Goal: Task Accomplishment & Management: Use online tool/utility

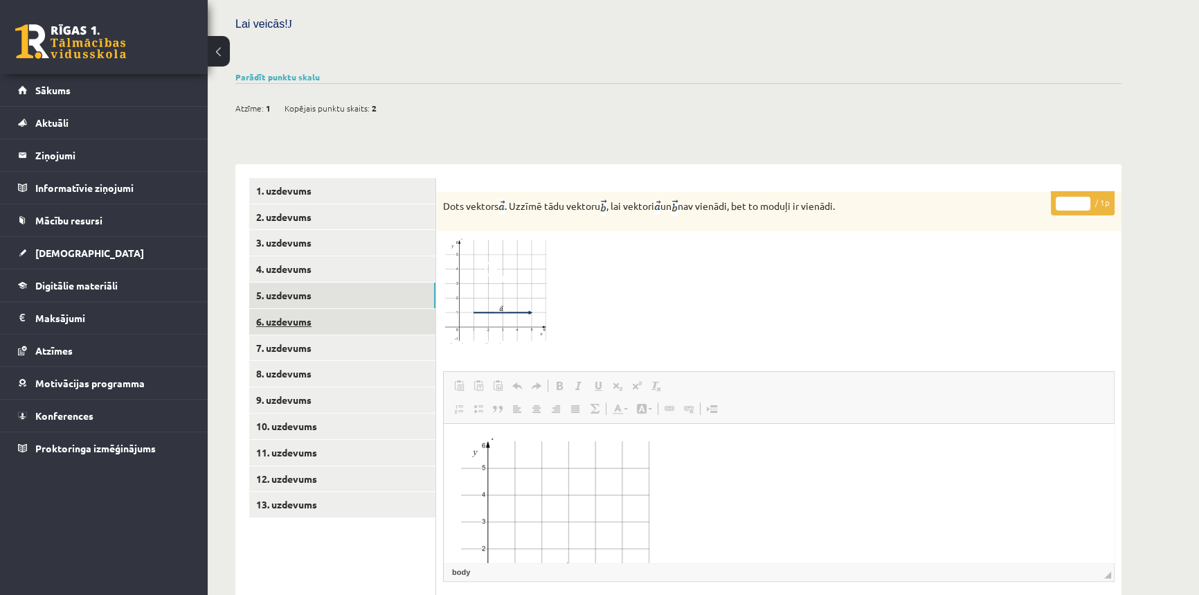
click at [262, 309] on link "6. uzdevums" at bounding box center [342, 322] width 186 height 26
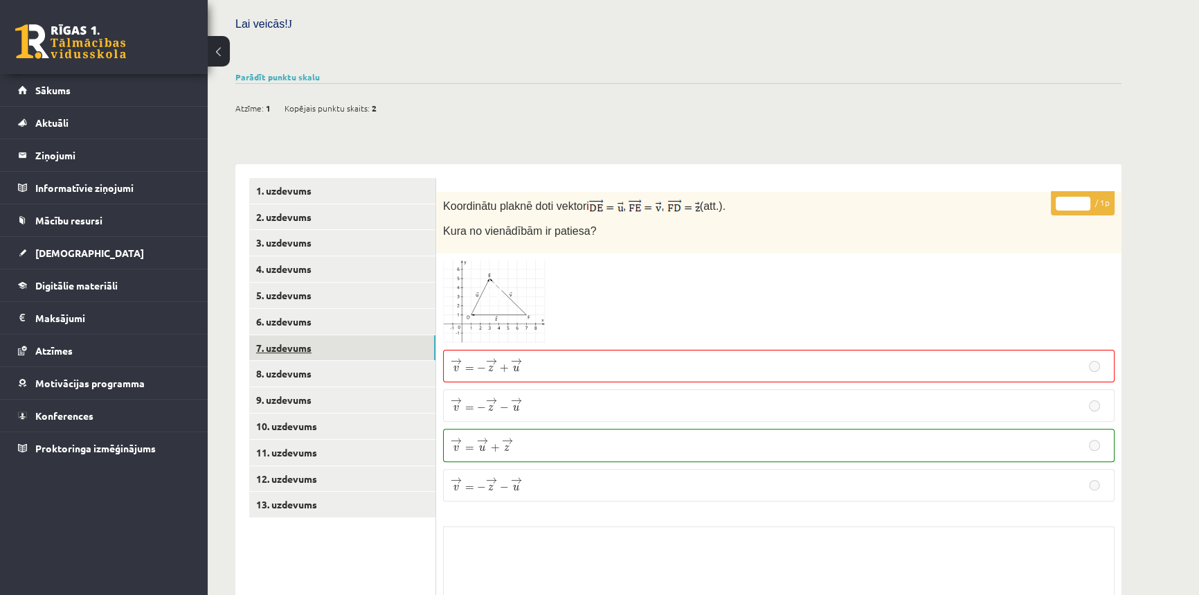
click at [272, 335] on link "7. uzdevums" at bounding box center [342, 348] width 186 height 26
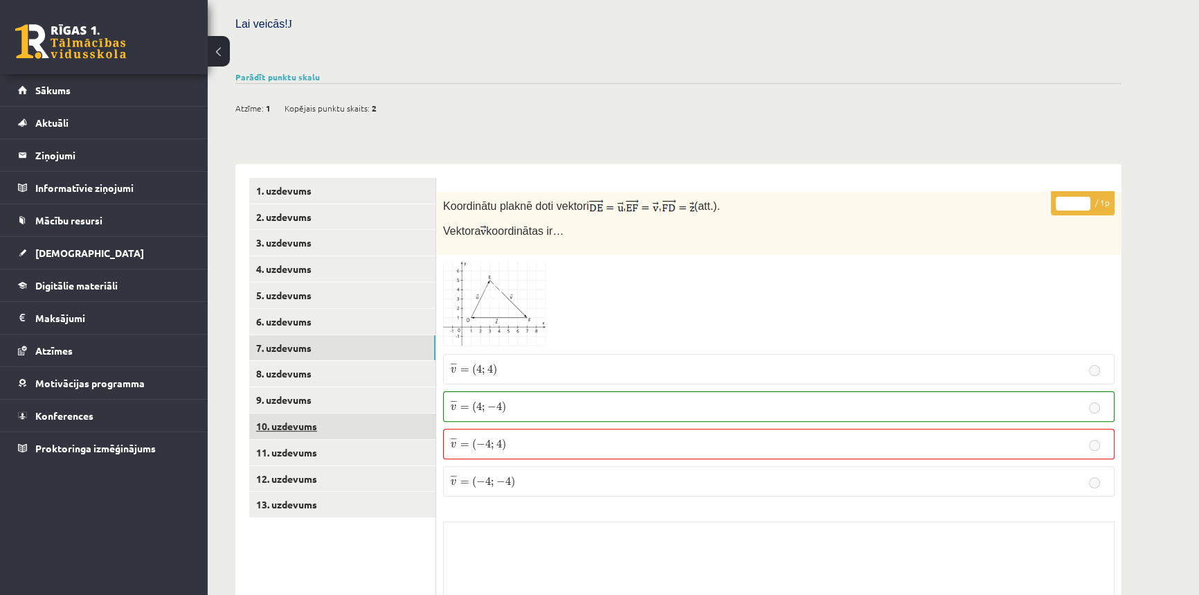
click at [267, 413] on link "10. uzdevums" at bounding box center [342, 426] width 186 height 26
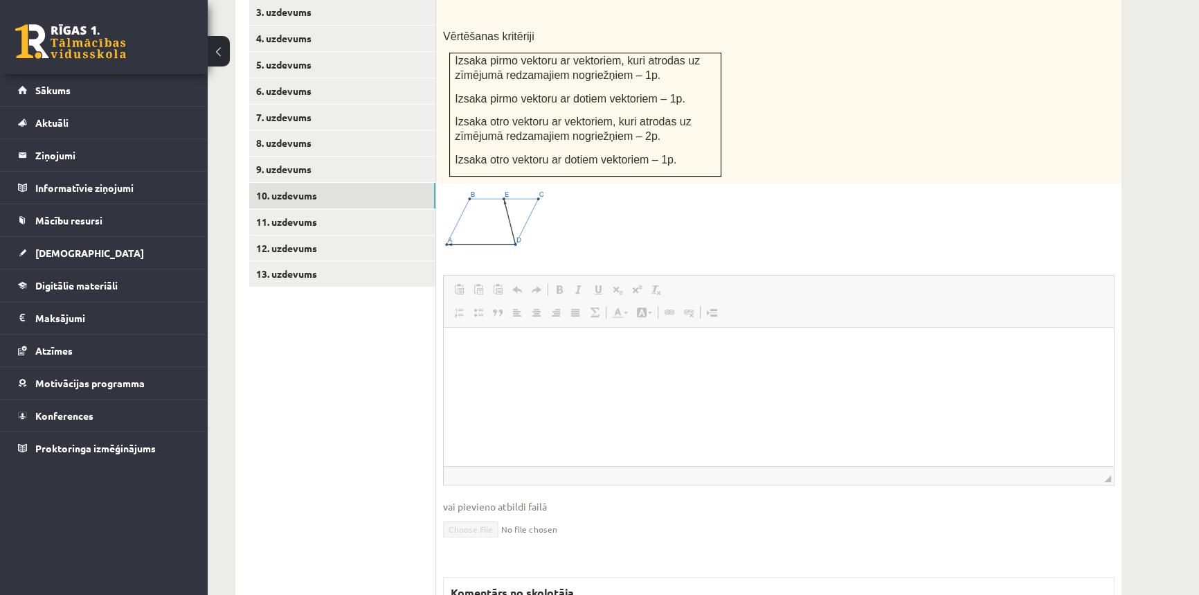
scroll to position [325, 0]
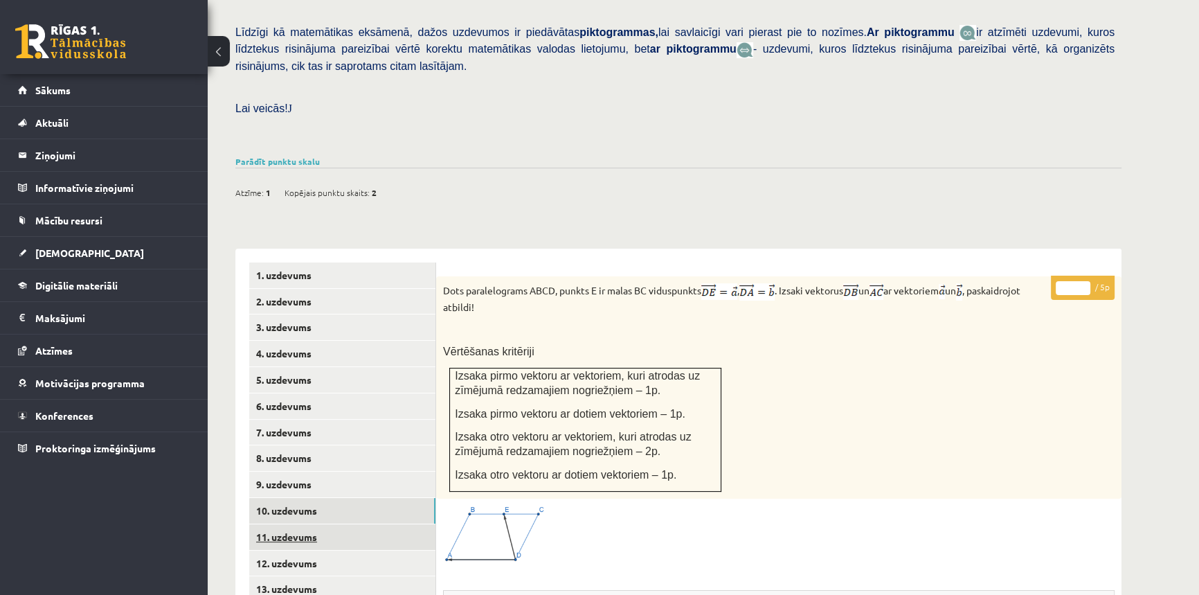
click at [311, 524] on link "11. uzdevums" at bounding box center [342, 537] width 186 height 26
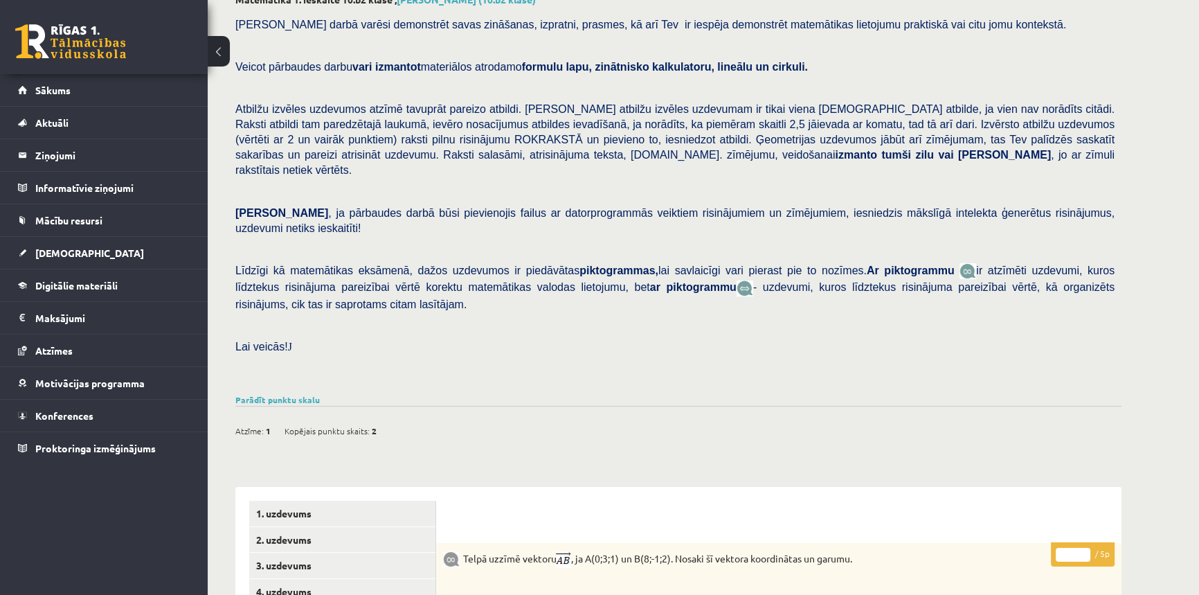
scroll to position [0, 0]
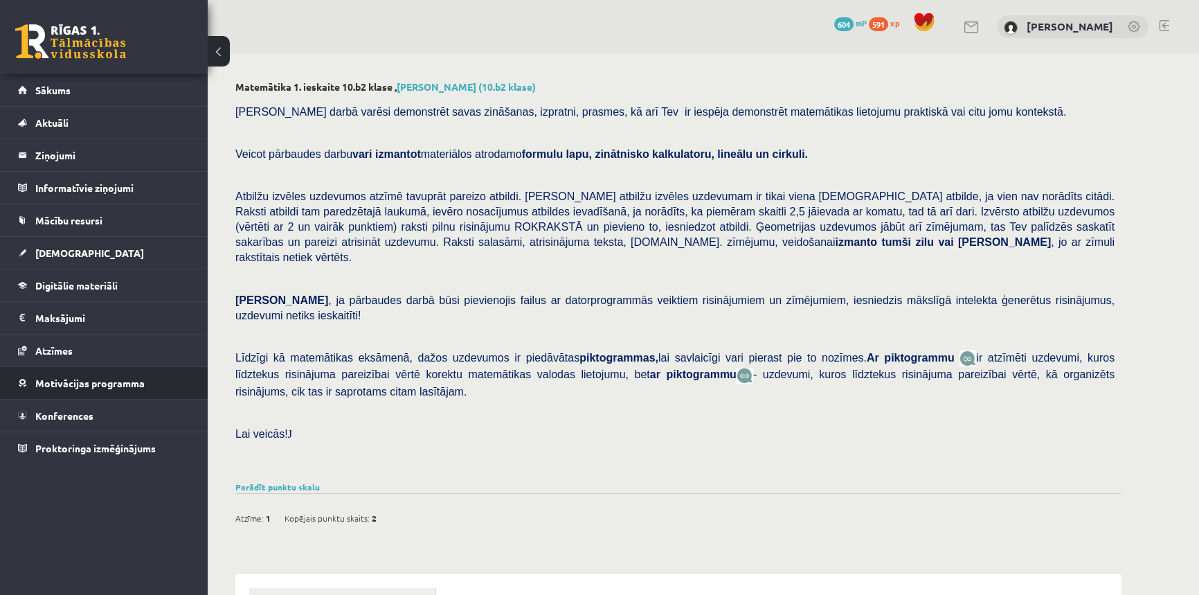
click at [0, 381] on li "Motivācijas programma Aktuālās kampaņas Mācies un ziedo Uzdevumi Veikals Ieteik…" at bounding box center [104, 382] width 208 height 33
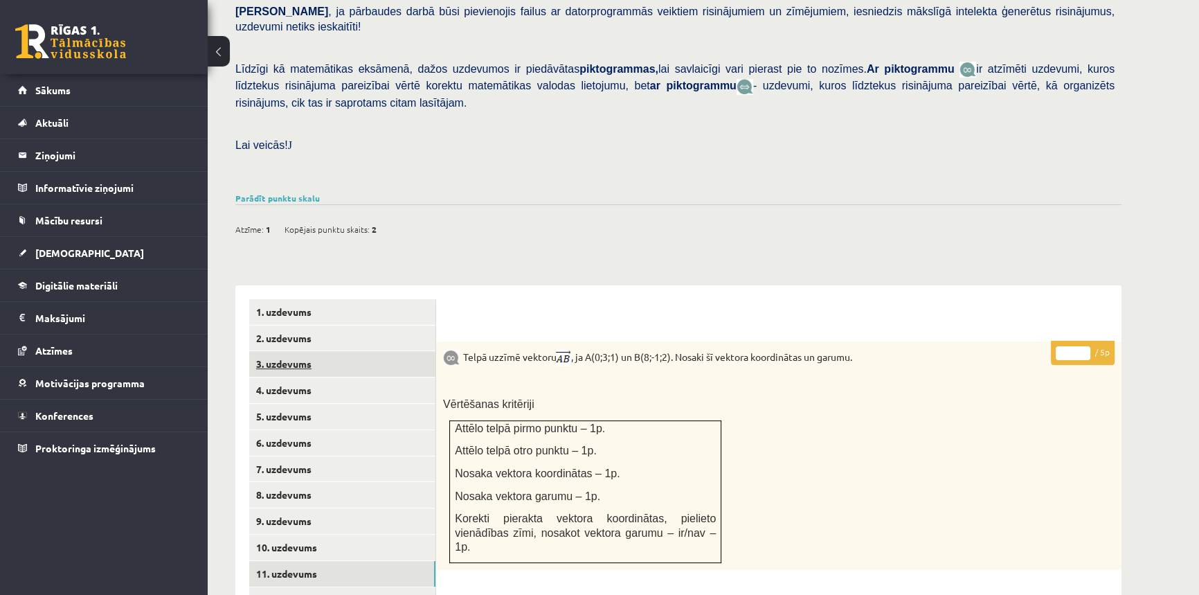
scroll to position [377, 0]
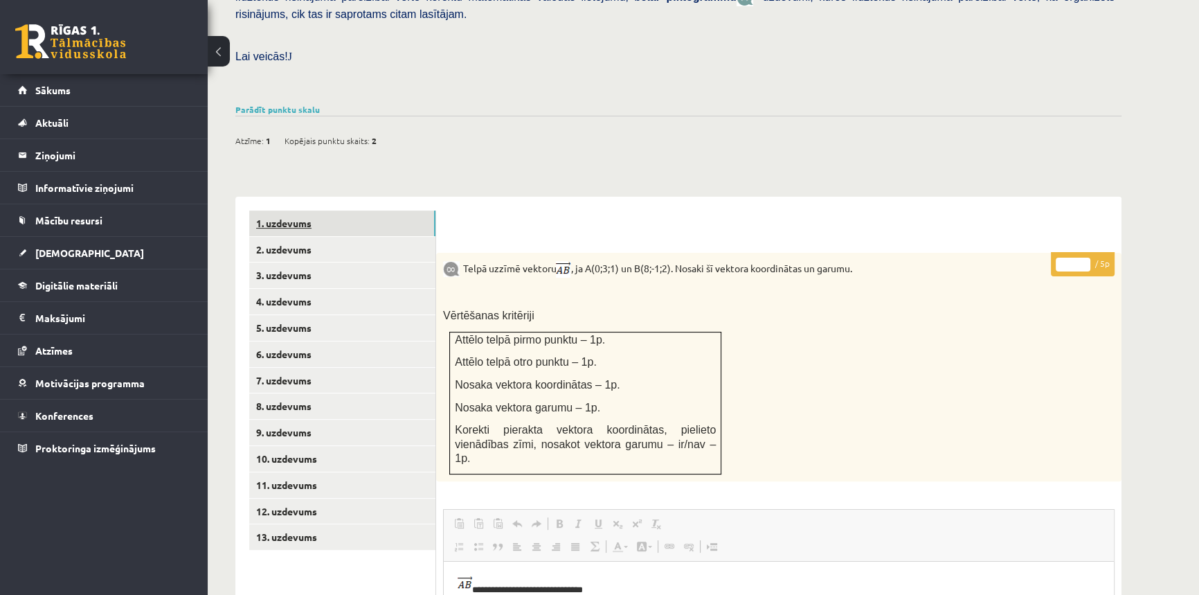
click at [282, 210] on link "1. uzdevums" at bounding box center [342, 223] width 186 height 26
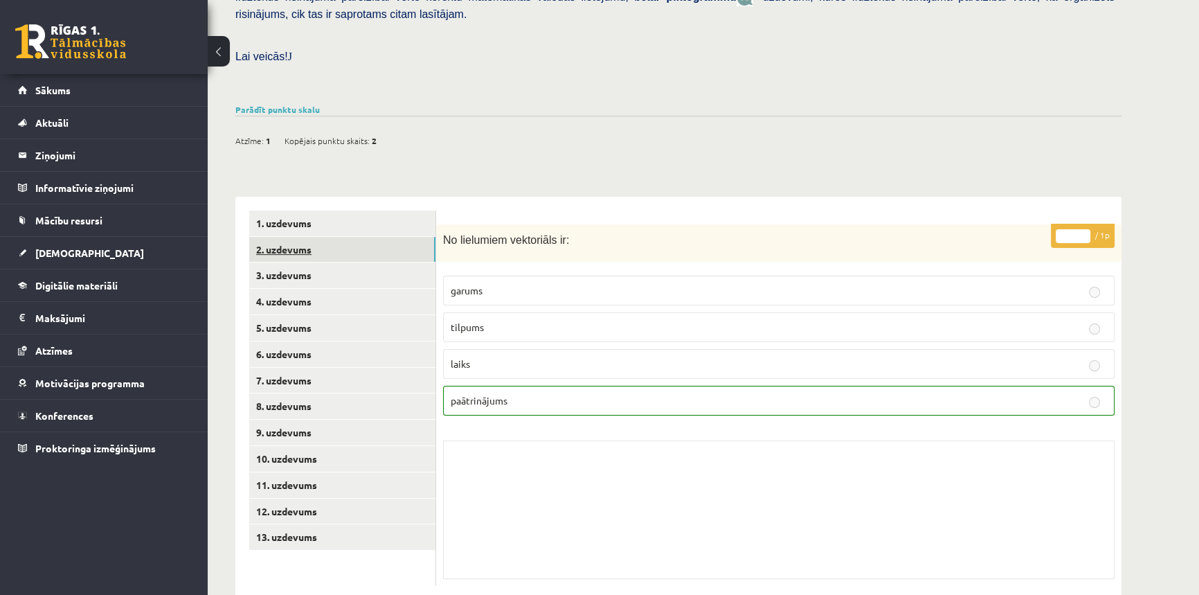
click at [289, 237] on link "2. uzdevums" at bounding box center [342, 250] width 186 height 26
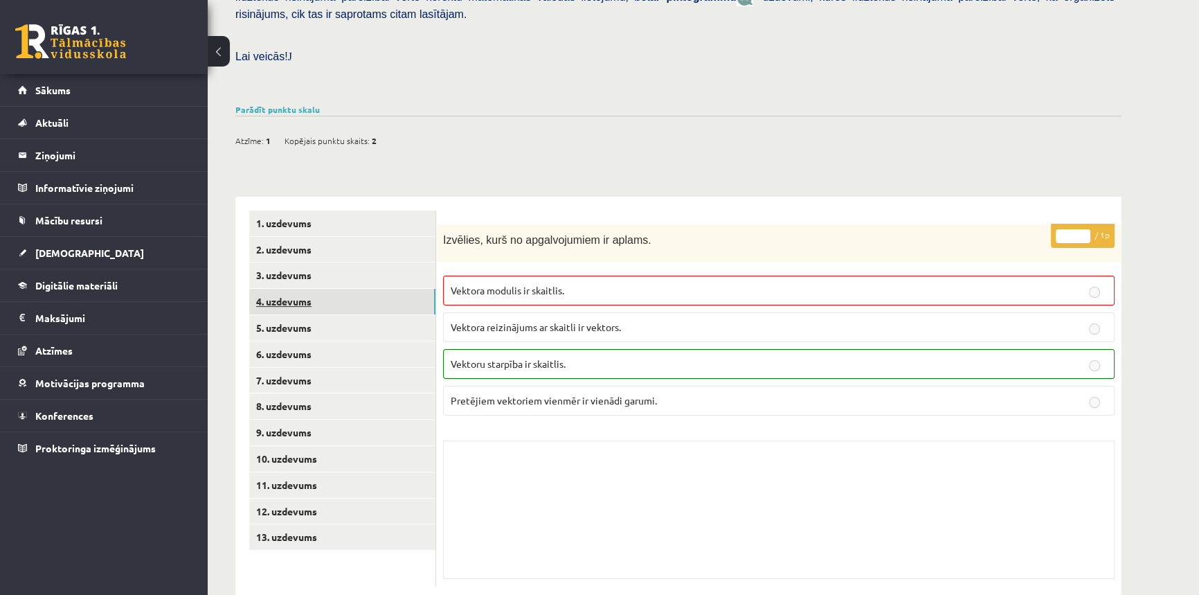
click at [282, 289] on link "4. uzdevums" at bounding box center [342, 302] width 186 height 26
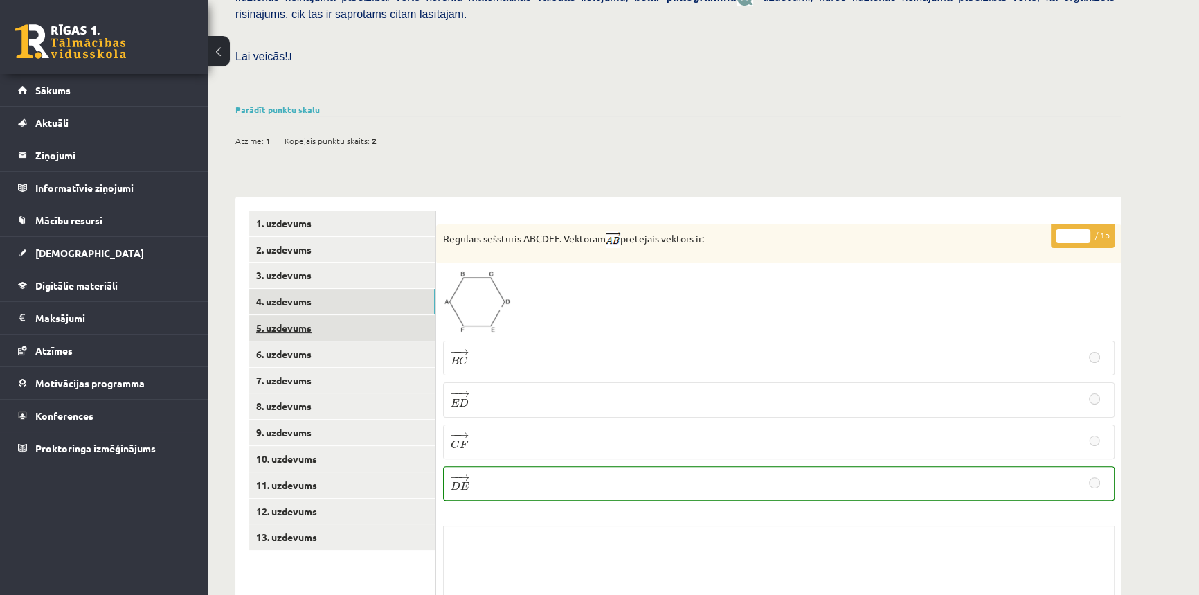
click at [284, 315] on link "5. uzdevums" at bounding box center [342, 328] width 186 height 26
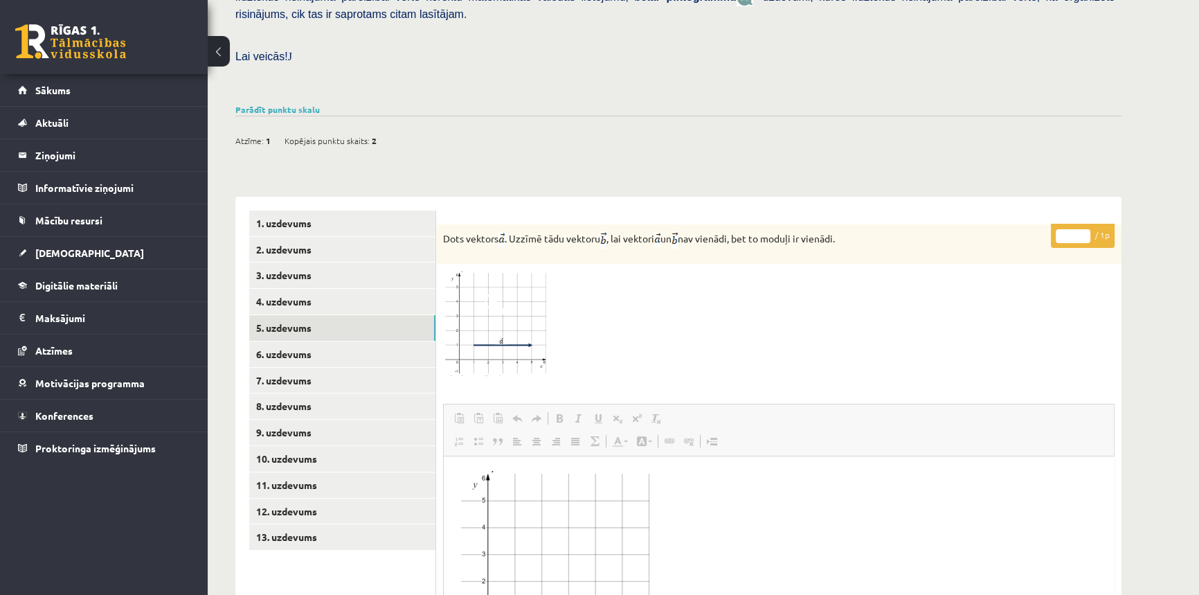
scroll to position [0, 0]
drag, startPoint x: 1136, startPoint y: 207, endPoint x: 1108, endPoint y: 217, distance: 29.6
click at [1131, 210] on div "Matemātika 1. ieskaite 10.b2 klase , [PERSON_NAME] (10.b2 klase) [PERSON_NAME] …" at bounding box center [679, 284] width 942 height 1216
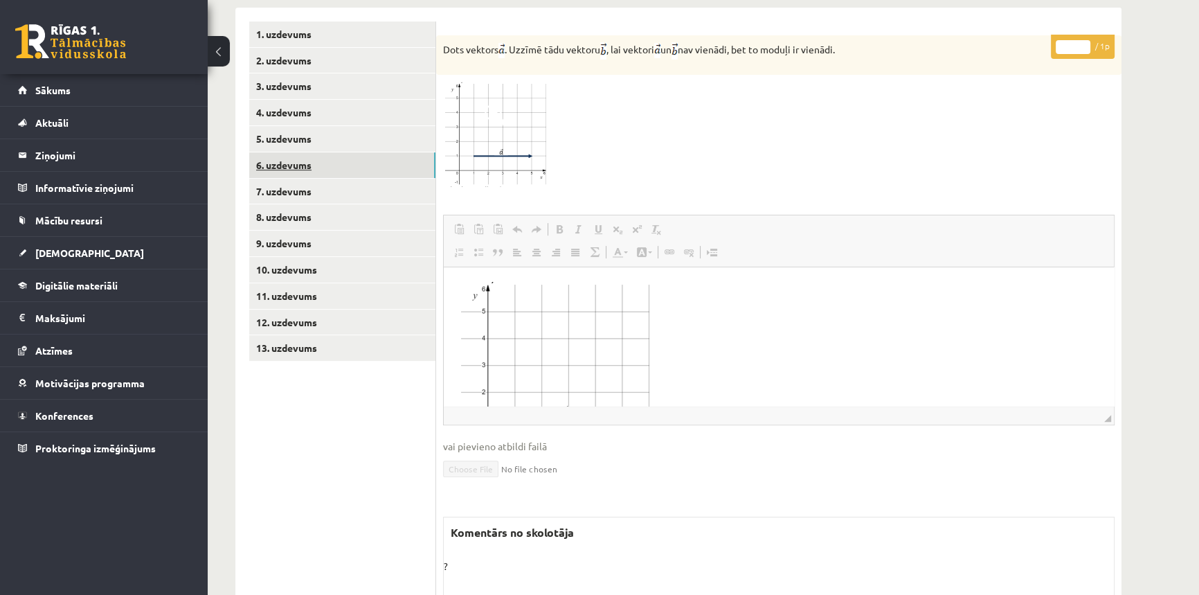
click at [292, 152] on link "6. uzdevums" at bounding box center [342, 165] width 186 height 26
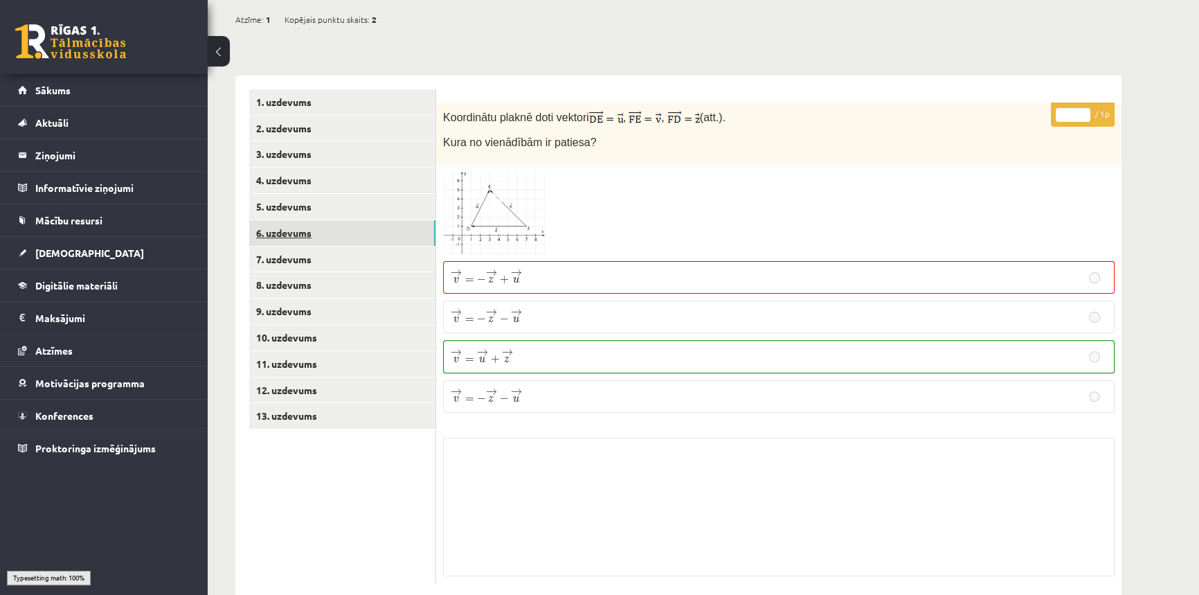
scroll to position [498, 0]
click at [269, 221] on link "6. uzdevums" at bounding box center [342, 234] width 186 height 26
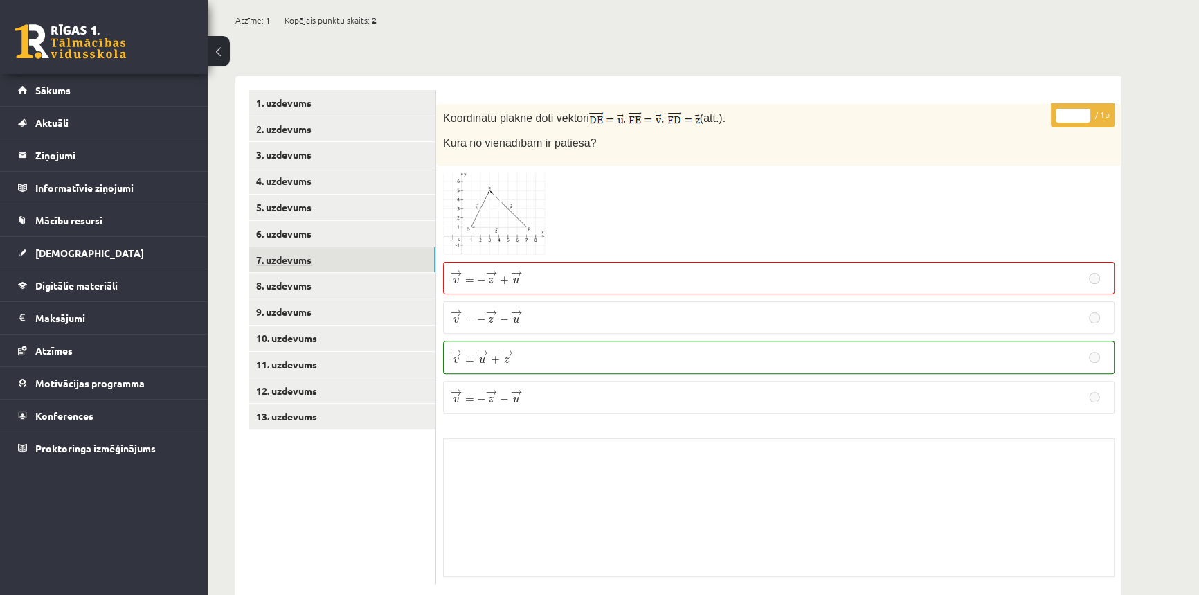
click at [278, 247] on link "7. uzdevums" at bounding box center [342, 260] width 186 height 26
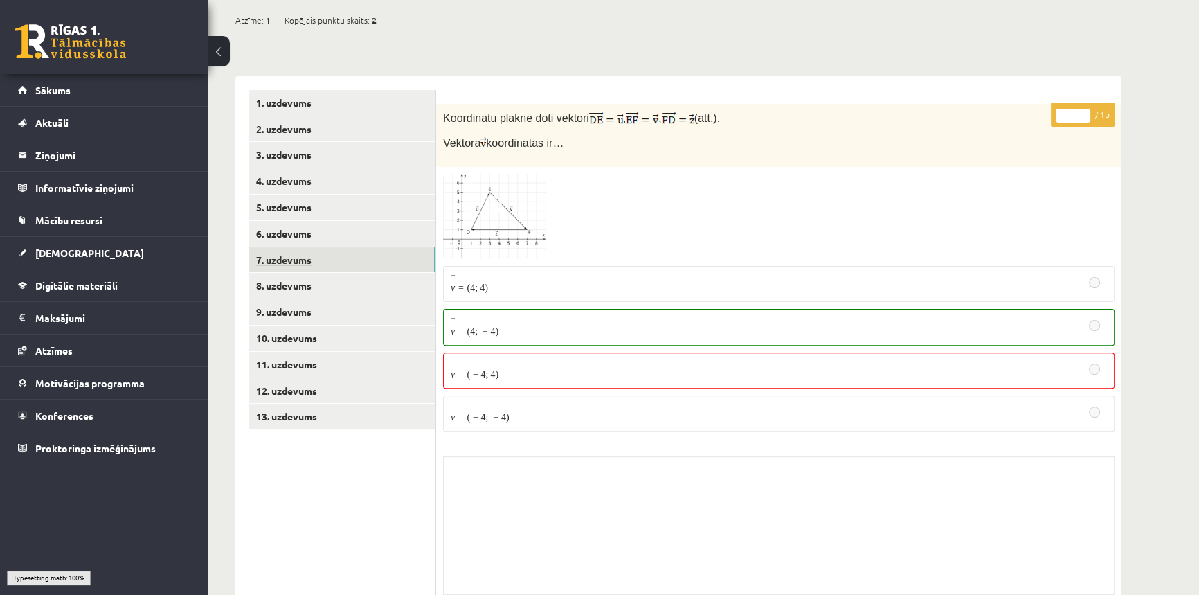
scroll to position [449, 0]
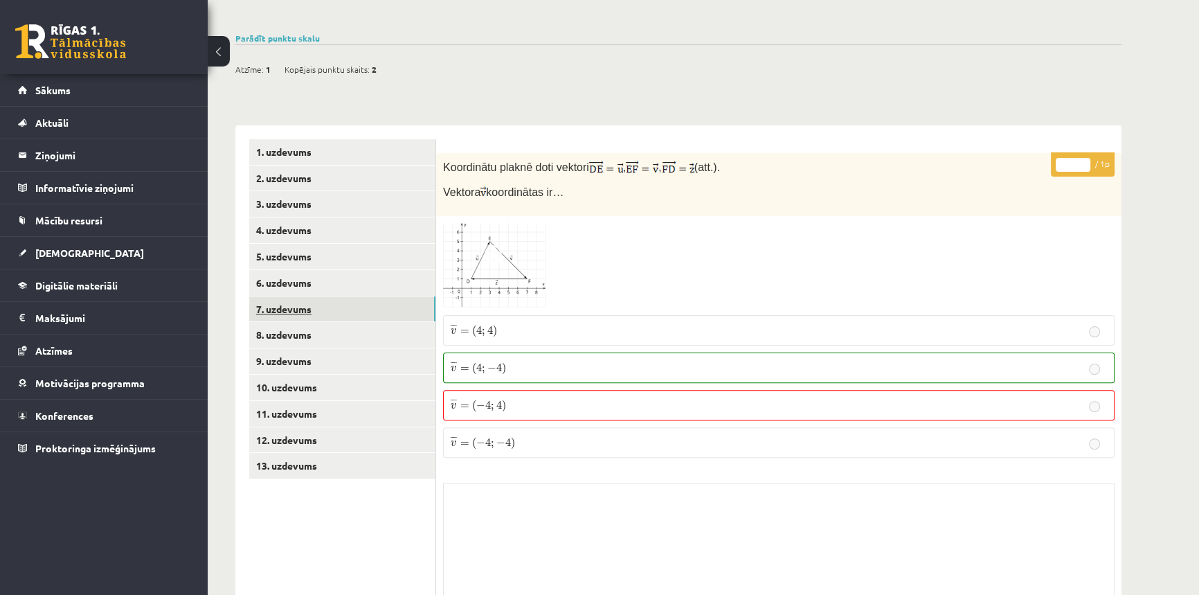
click at [278, 296] on link "7. uzdevums" at bounding box center [342, 309] width 186 height 26
click at [282, 322] on link "8. uzdevums" at bounding box center [342, 335] width 186 height 26
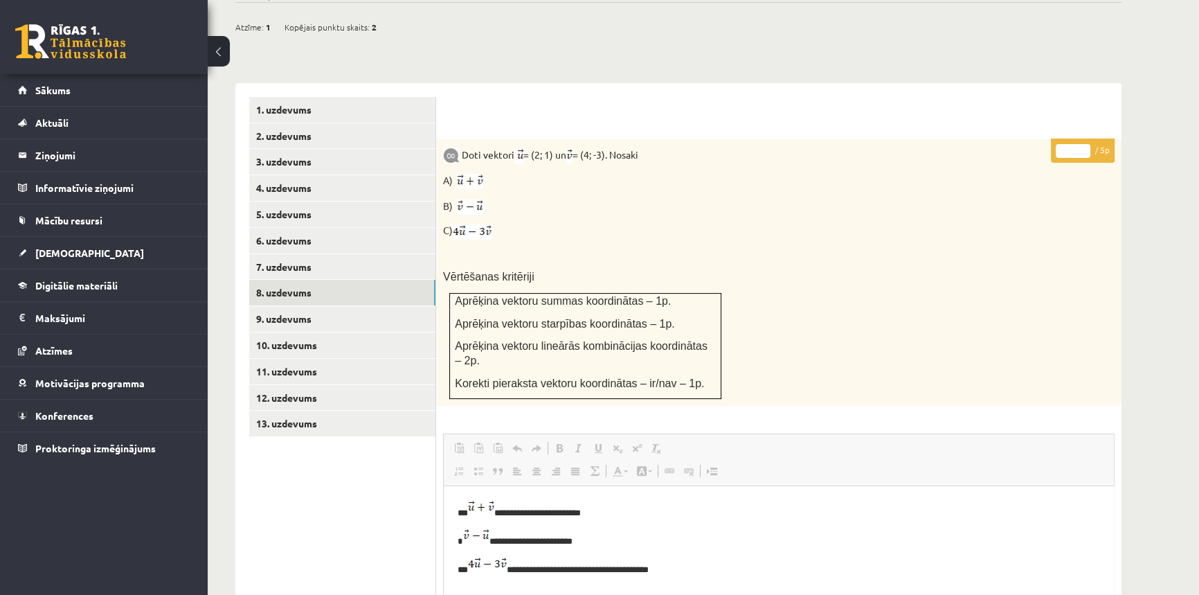
scroll to position [512, 0]
